Goal: Task Accomplishment & Management: Manage account settings

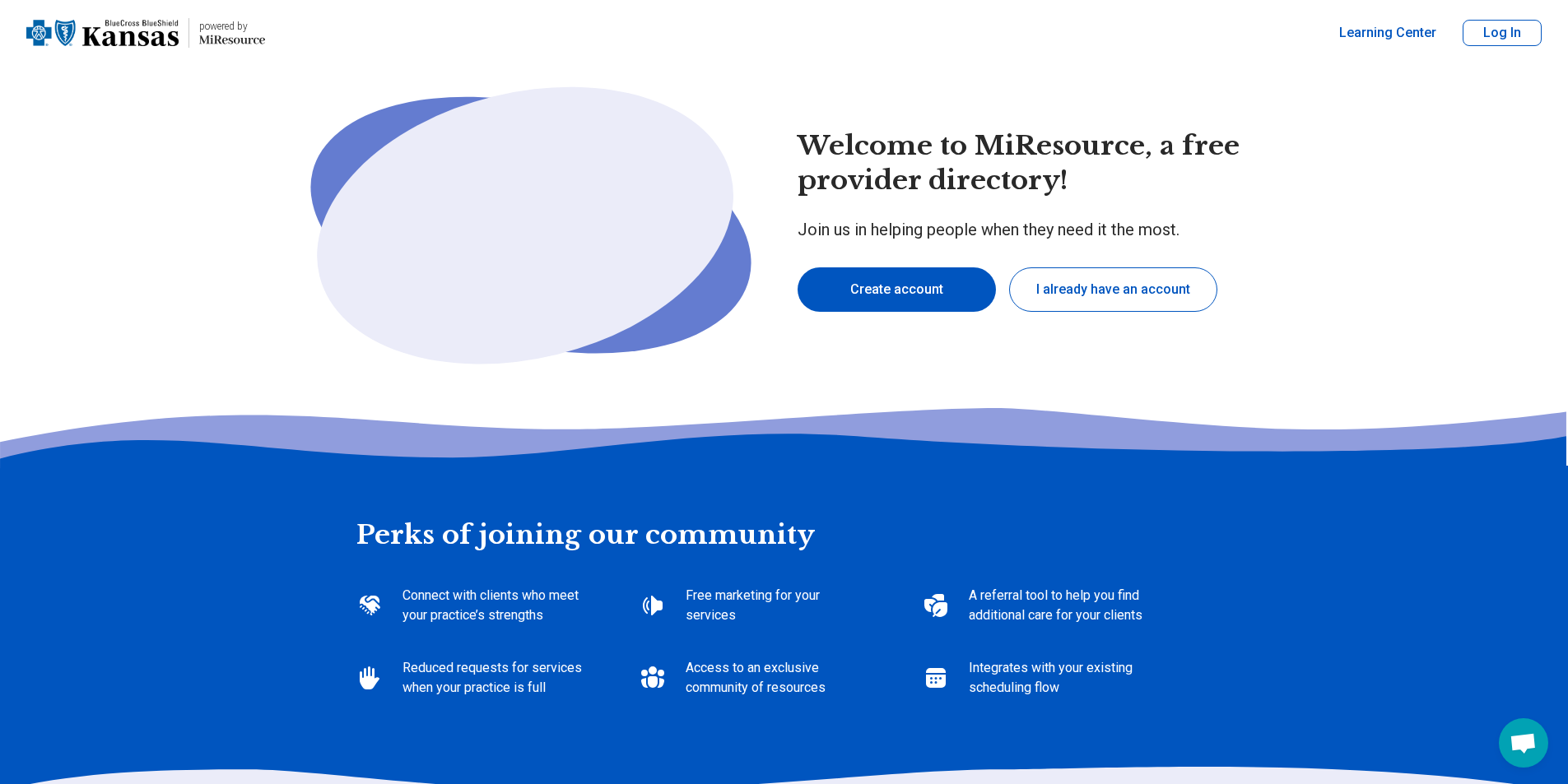
click at [1073, 299] on button "I already have an account" at bounding box center [1113, 290] width 208 height 45
type textarea "*"
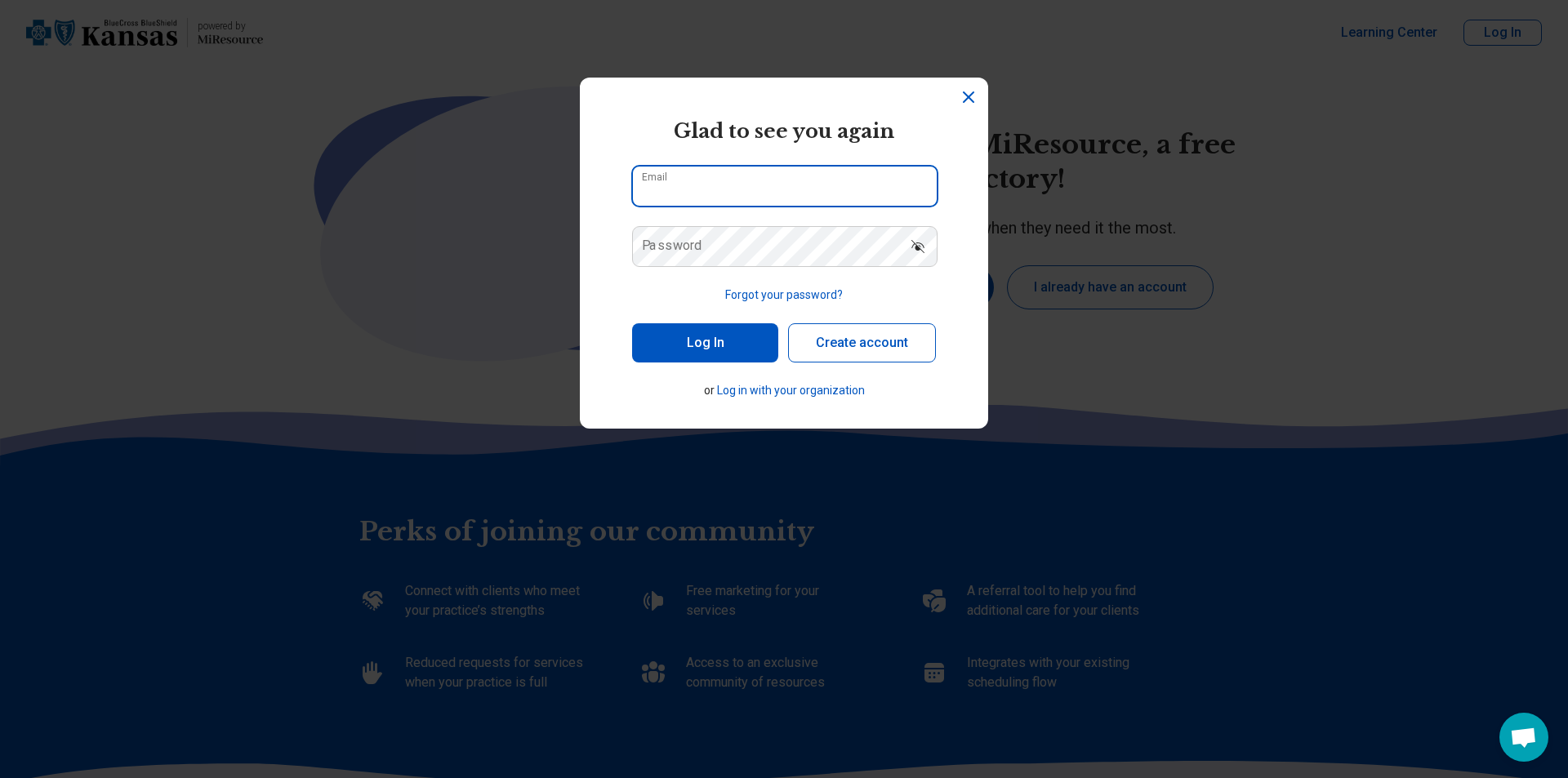
click at [756, 187] on input "Email" at bounding box center [784, 186] width 304 height 39
type input "**********"
click at [632, 323] on button "Log In" at bounding box center [705, 342] width 146 height 39
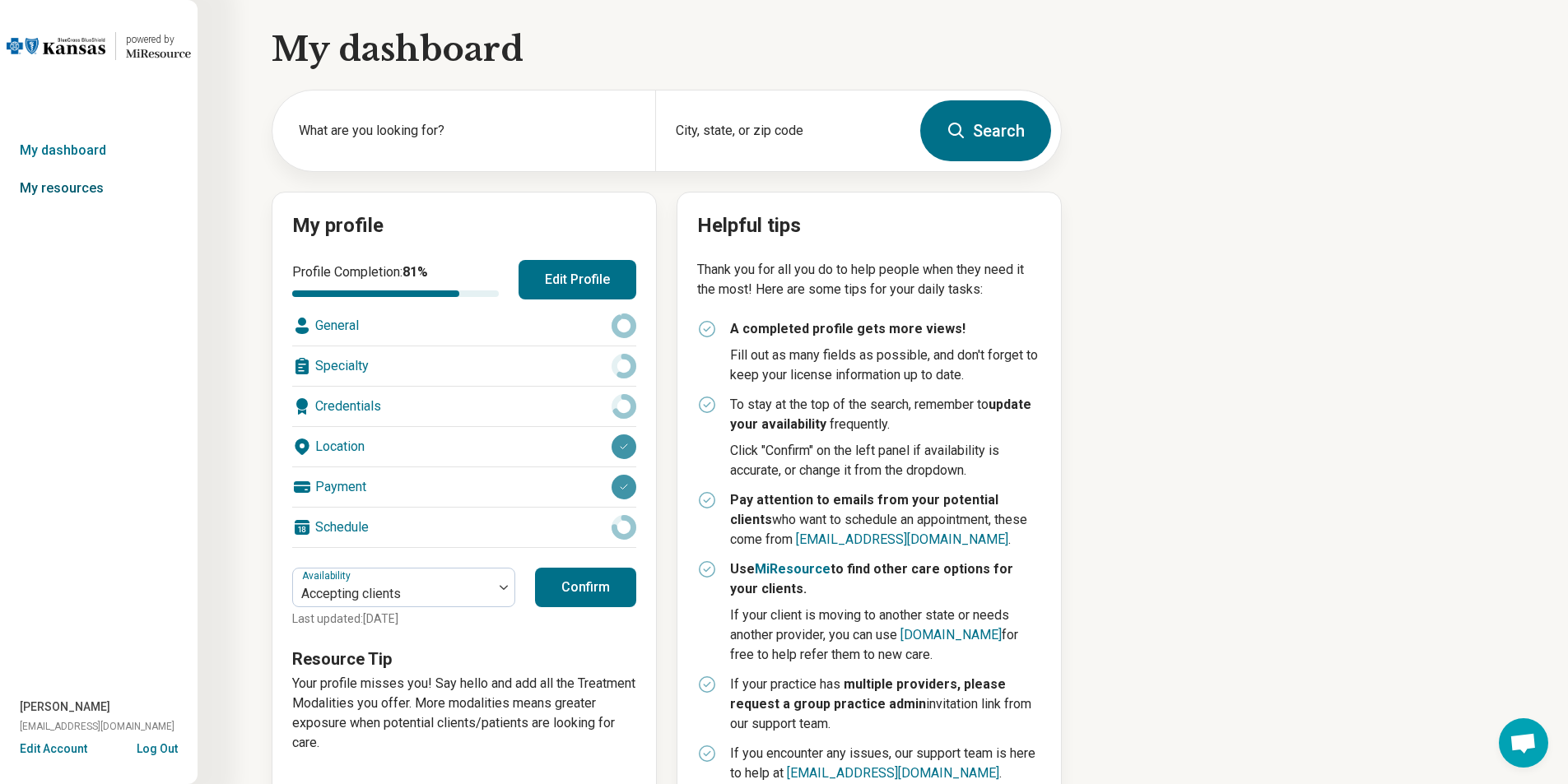
click at [85, 179] on link "My resources" at bounding box center [99, 188] width 197 height 38
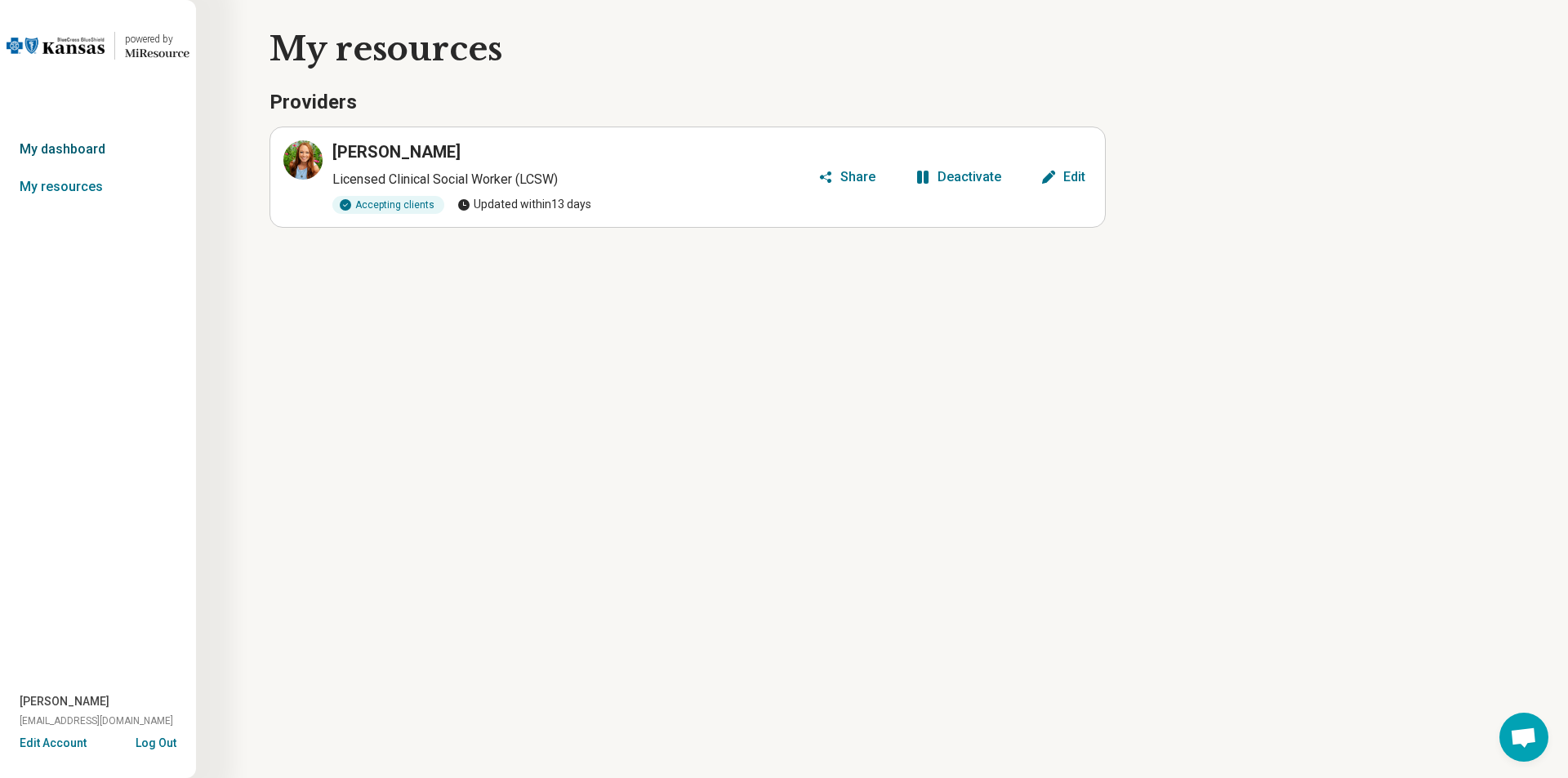
click at [45, 150] on link "My dashboard" at bounding box center [98, 150] width 196 height 38
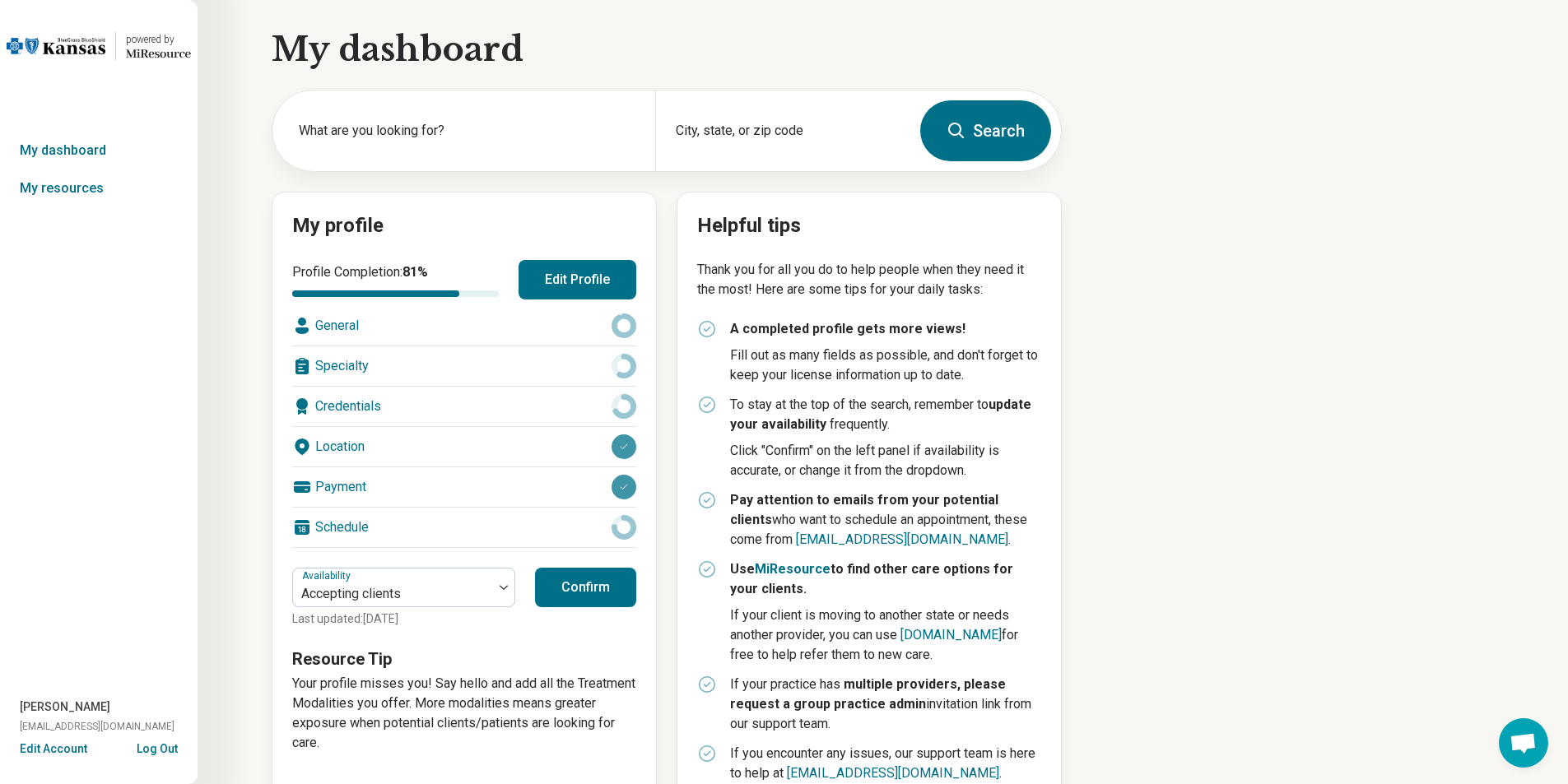
click at [569, 286] on button "Edit Profile" at bounding box center [577, 280] width 118 height 39
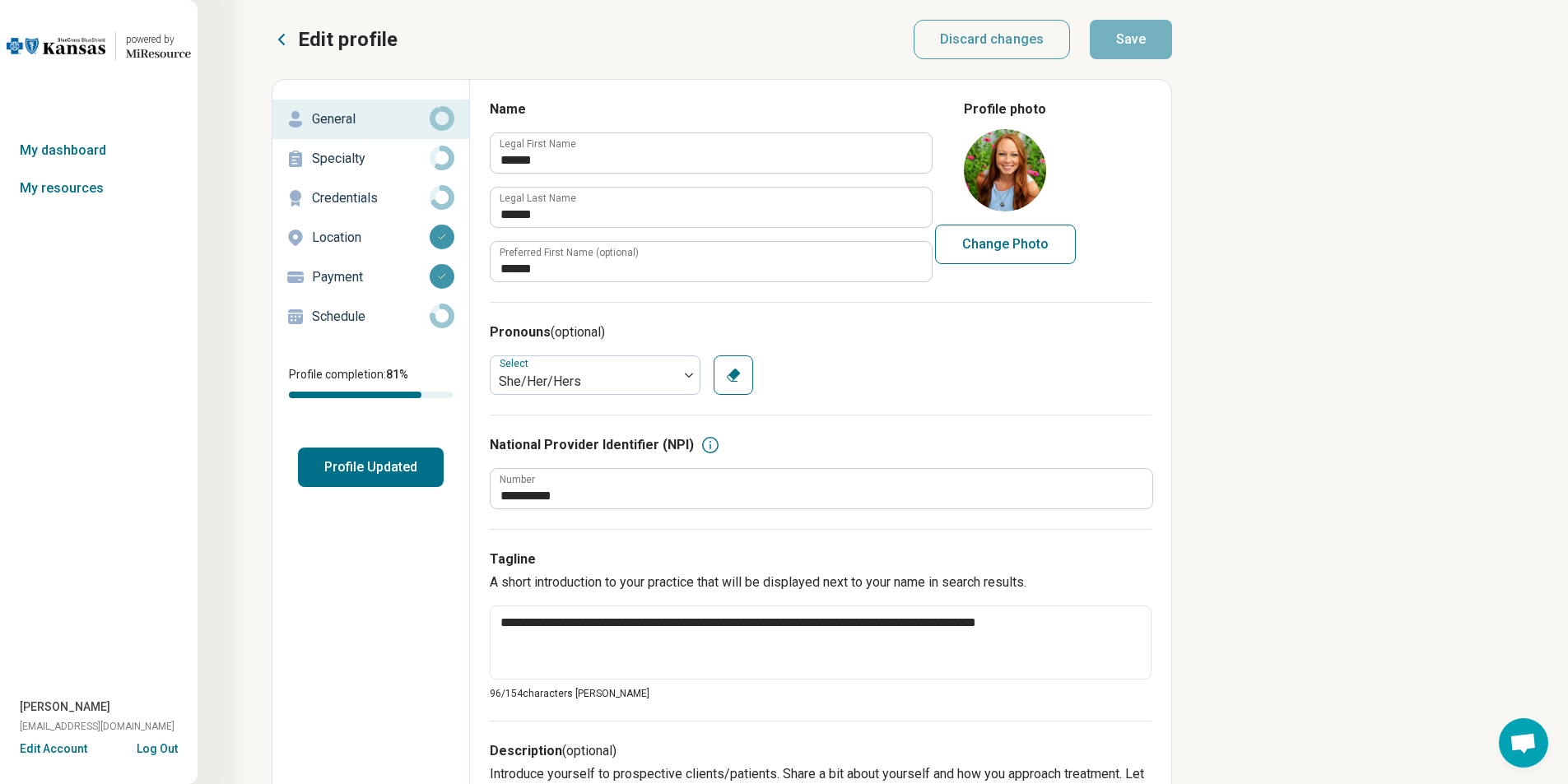
click at [321, 162] on p "Specialty" at bounding box center [370, 158] width 118 height 20
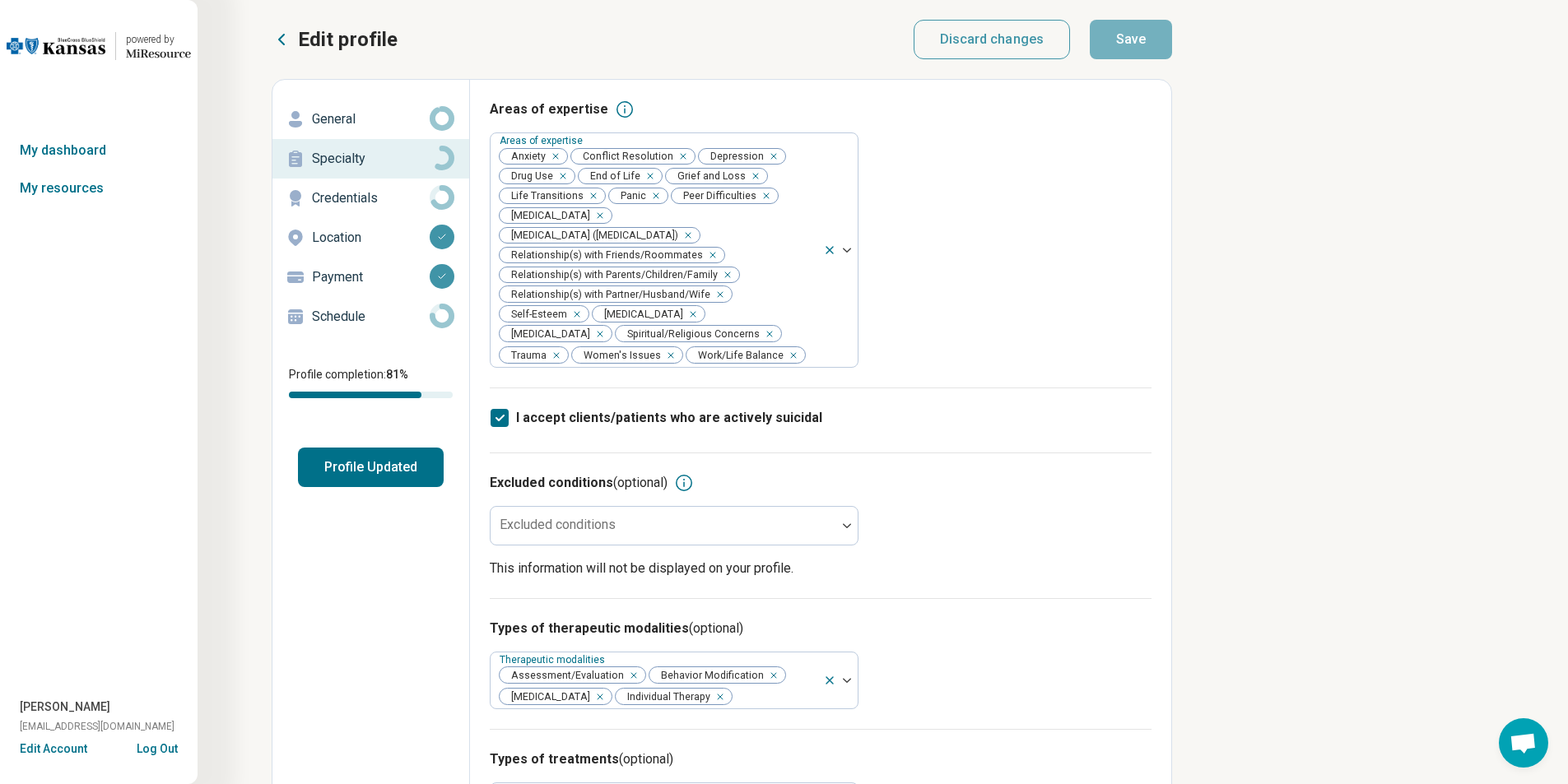
click at [361, 209] on div "Credentials" at bounding box center [370, 198] width 170 height 26
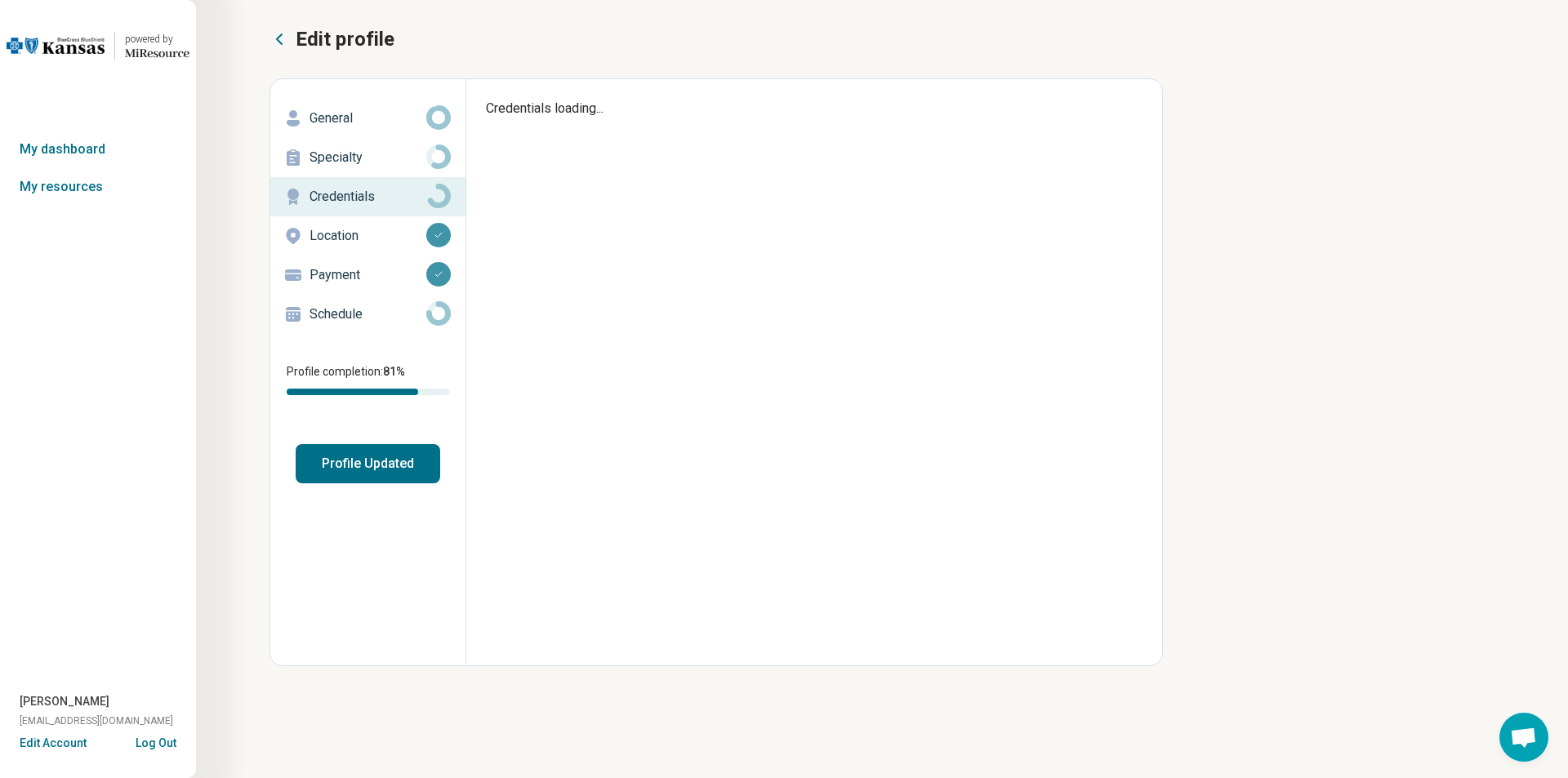
type textarea "*"
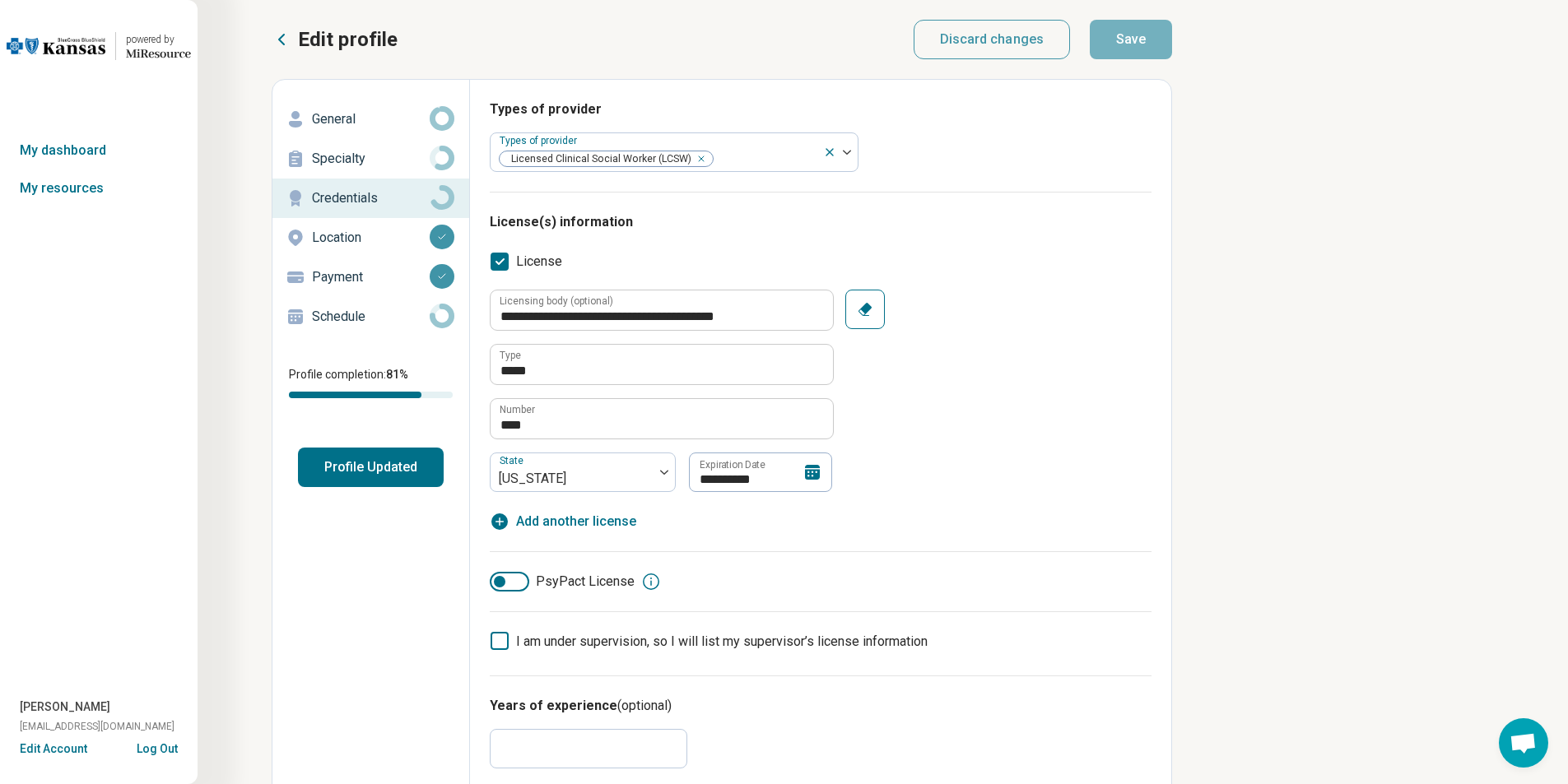
click at [326, 244] on p "Location" at bounding box center [370, 237] width 118 height 20
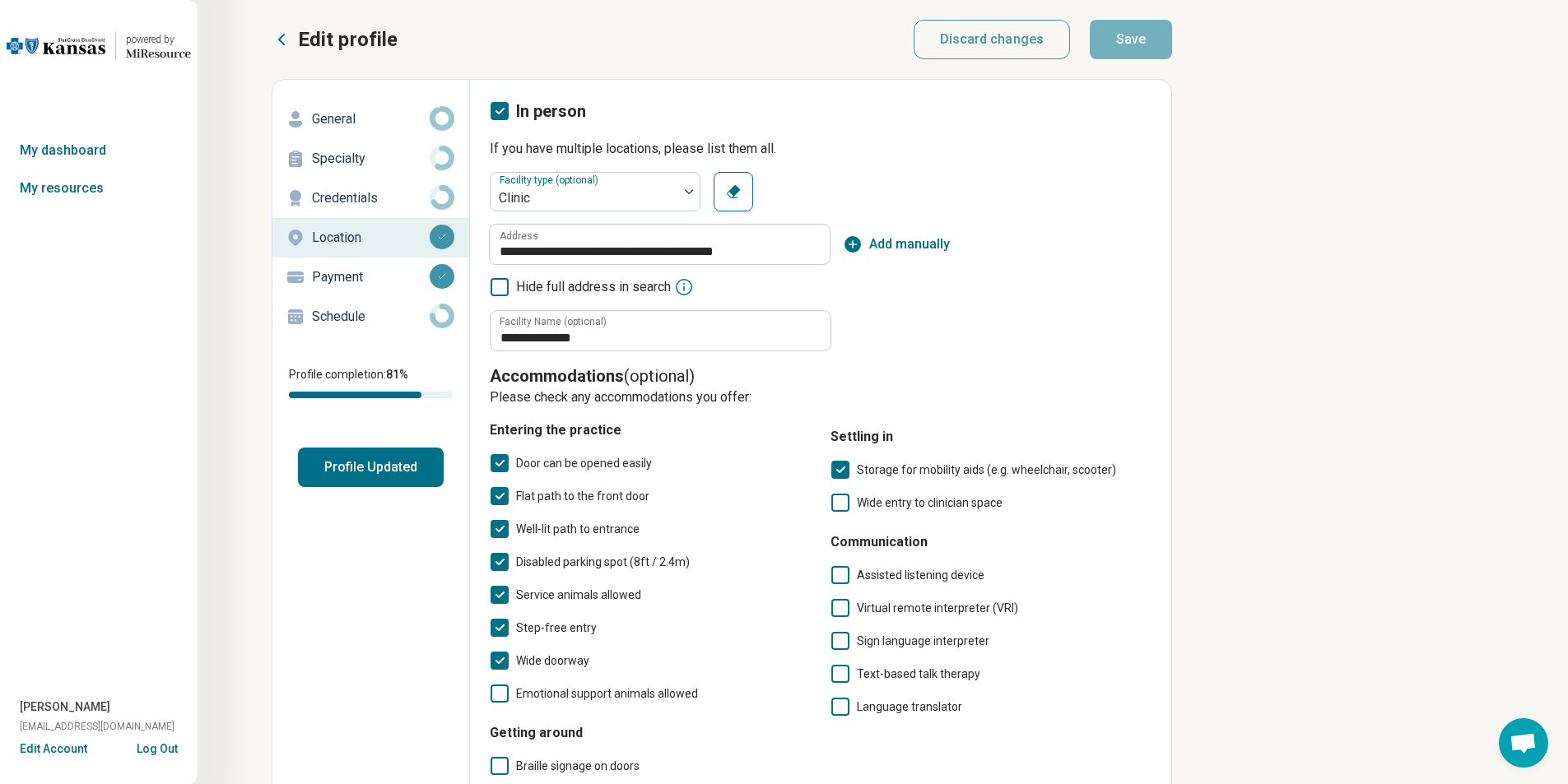
click at [339, 273] on p "Payment" at bounding box center [370, 277] width 118 height 20
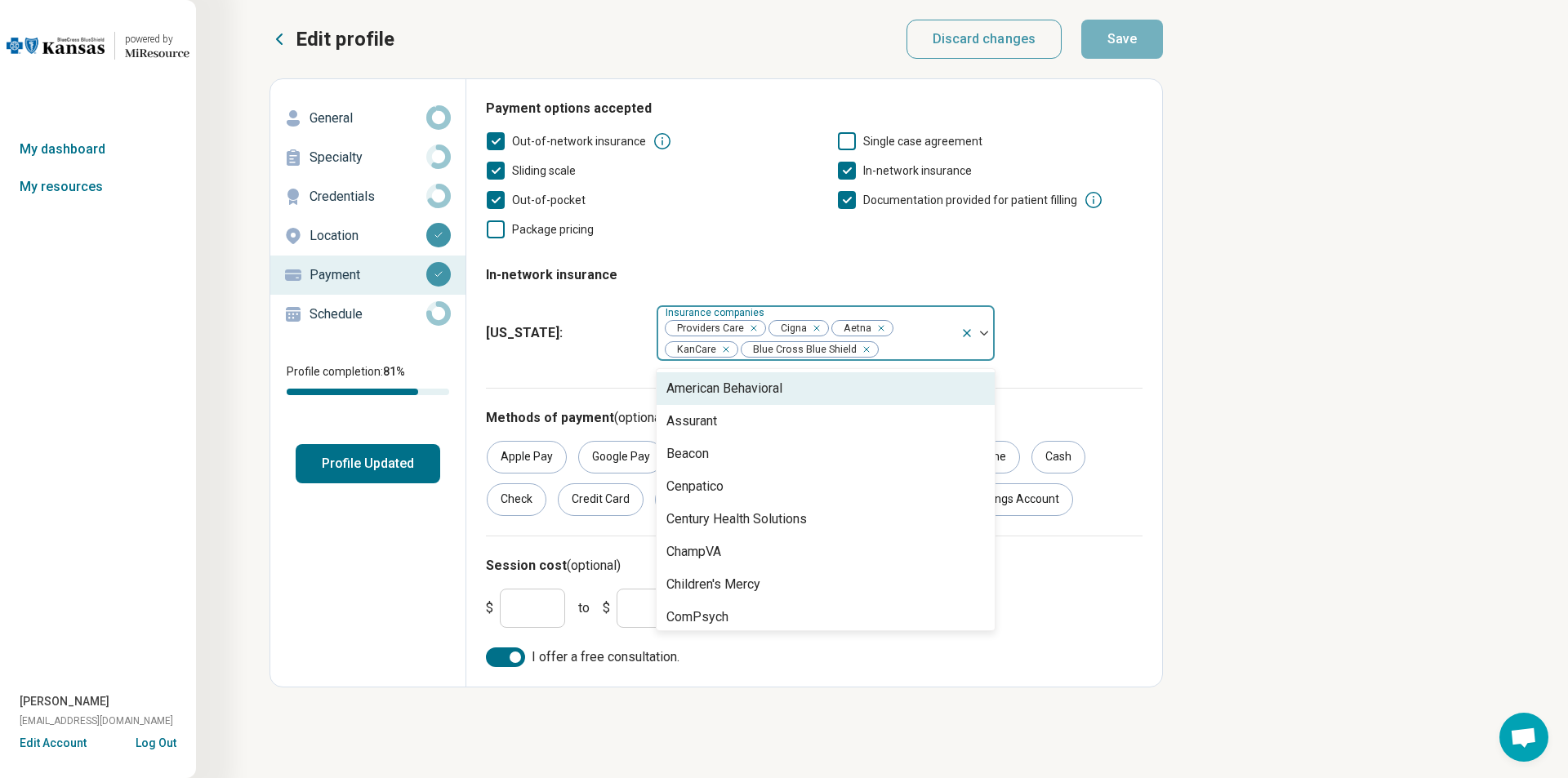
click at [990, 335] on div at bounding box center [984, 332] width 21 height 5
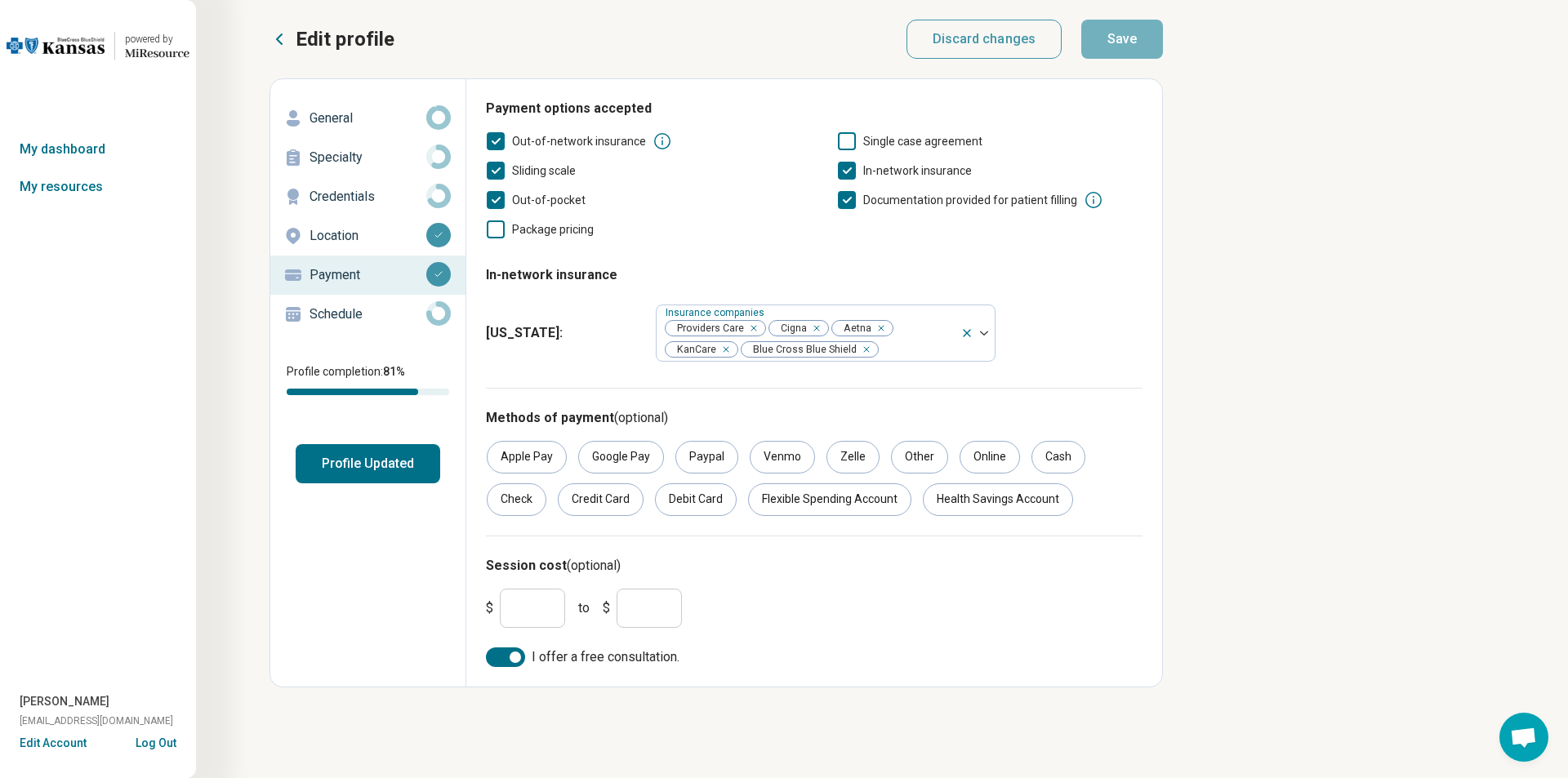
click at [328, 311] on p "Schedule" at bounding box center [367, 314] width 117 height 19
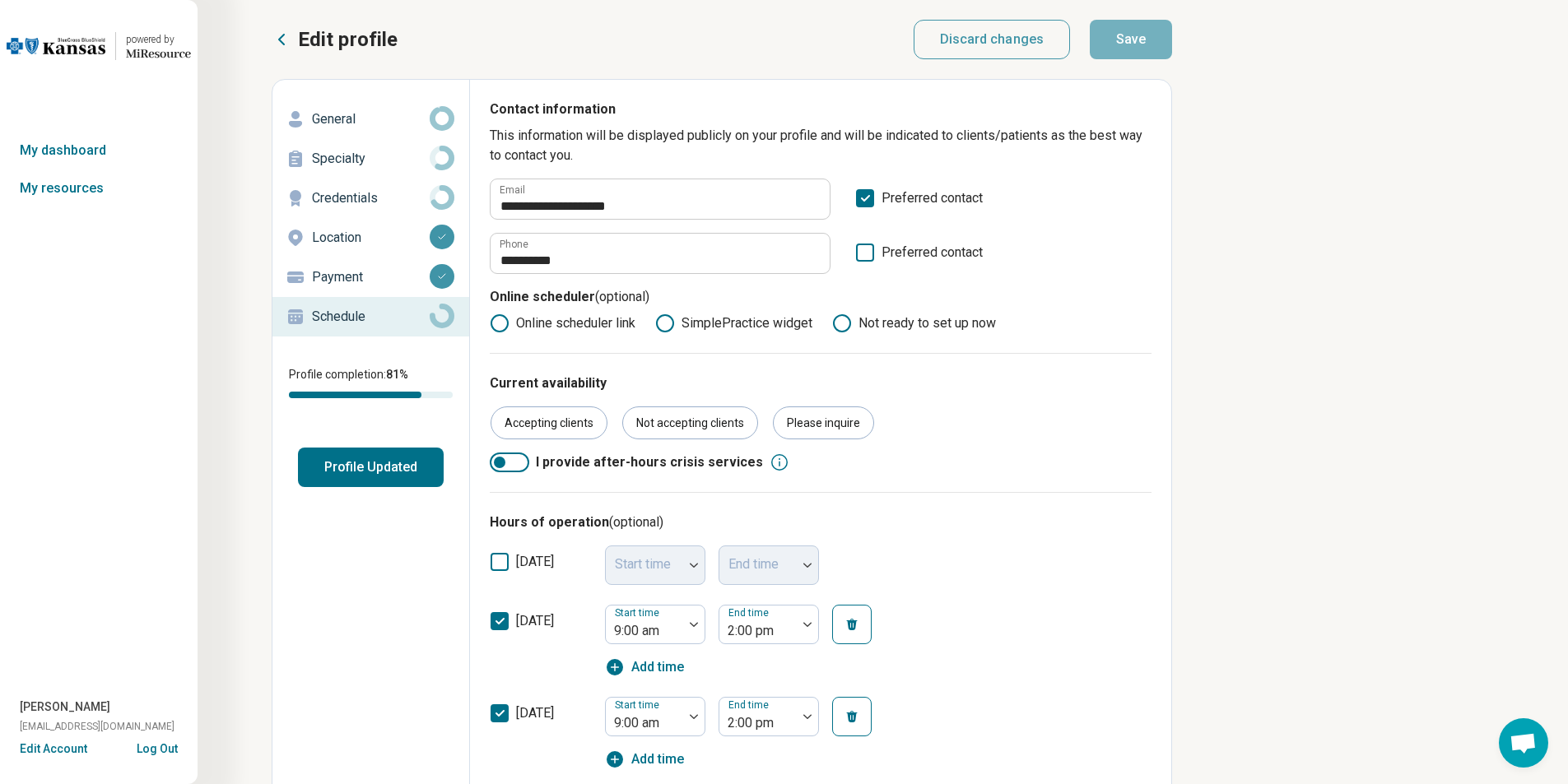
click at [360, 465] on button "Profile Updated" at bounding box center [370, 467] width 146 height 39
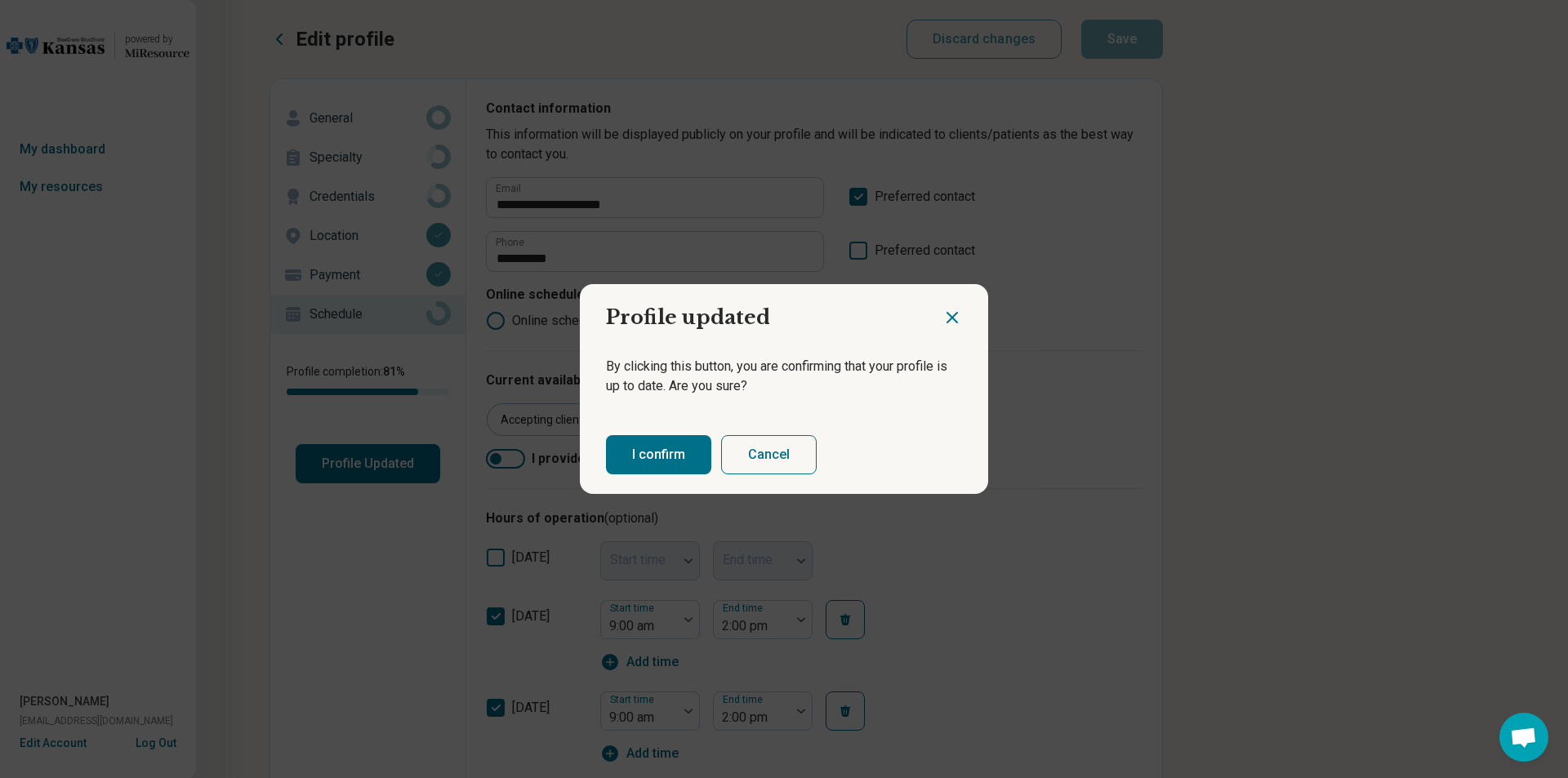
click at [656, 448] on button "I confirm" at bounding box center [659, 455] width 105 height 39
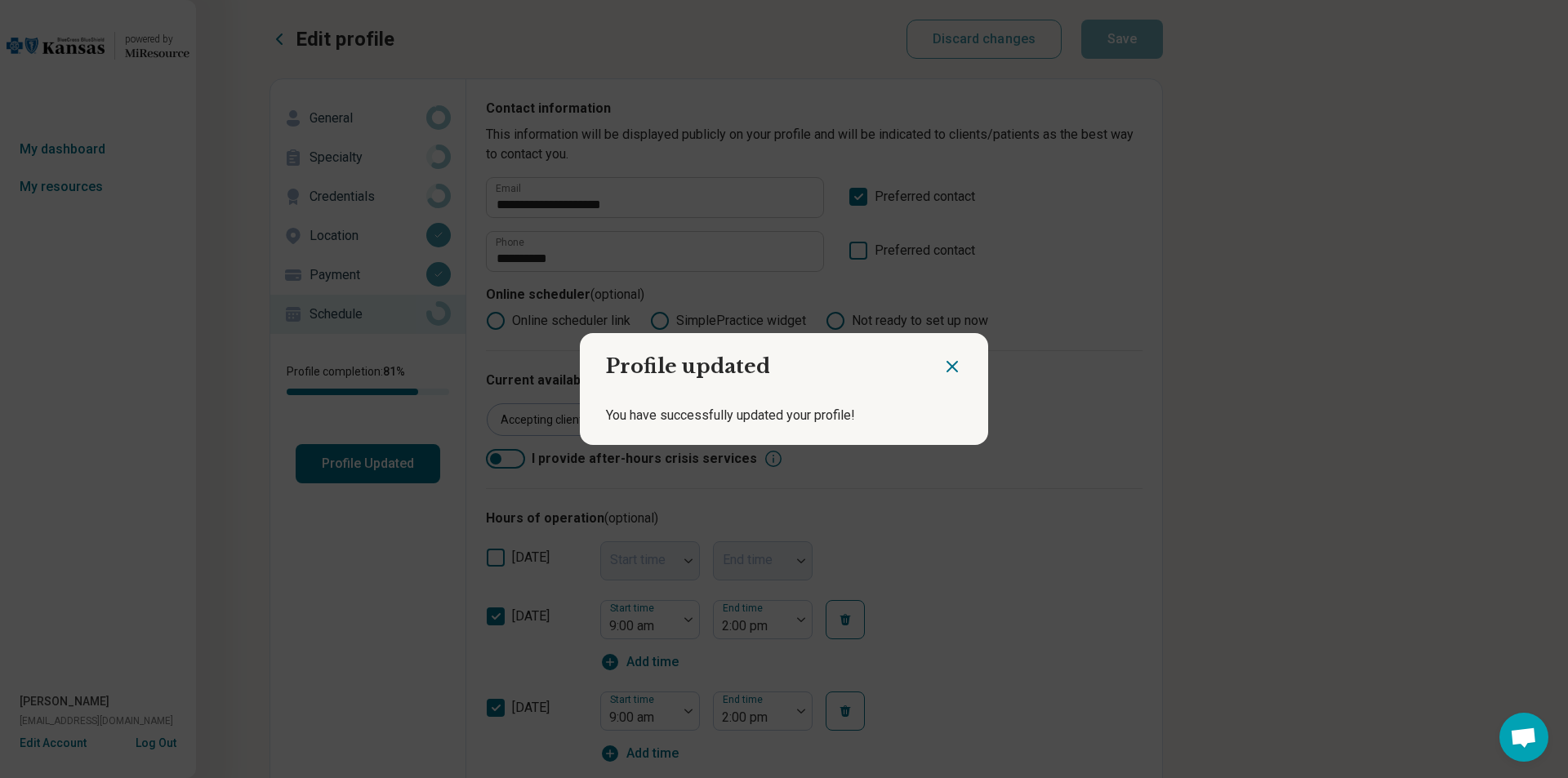
click at [948, 365] on icon "Close dialog" at bounding box center [952, 366] width 10 height 10
